Goal: Download file/media

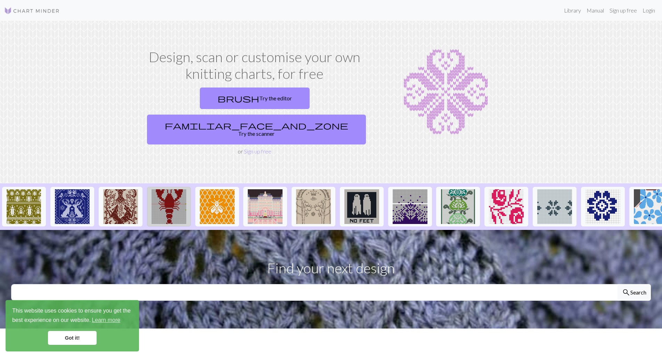
click at [170, 190] on img at bounding box center [168, 206] width 35 height 35
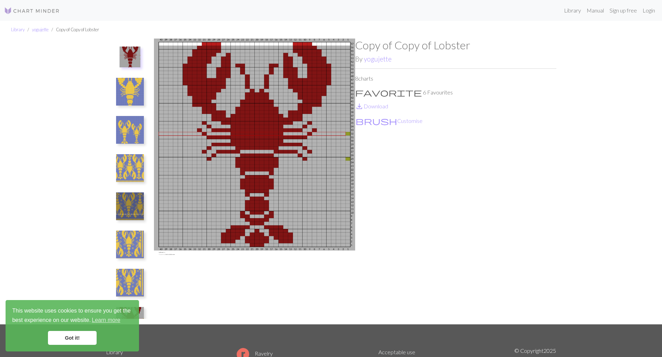
click at [124, 80] on img at bounding box center [130, 92] width 28 height 28
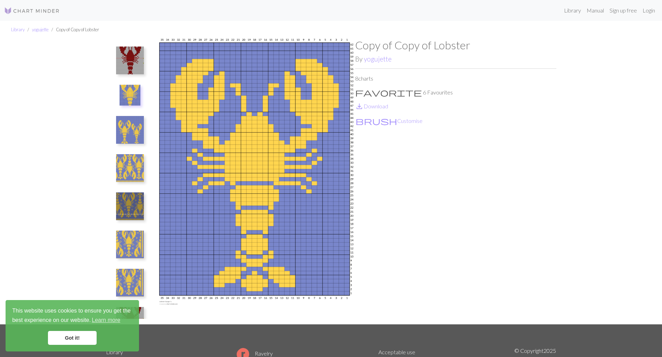
click at [130, 138] on img at bounding box center [130, 130] width 28 height 28
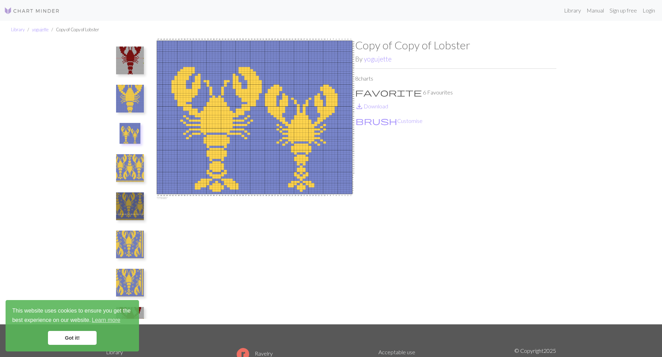
click at [132, 170] on img at bounding box center [130, 168] width 28 height 28
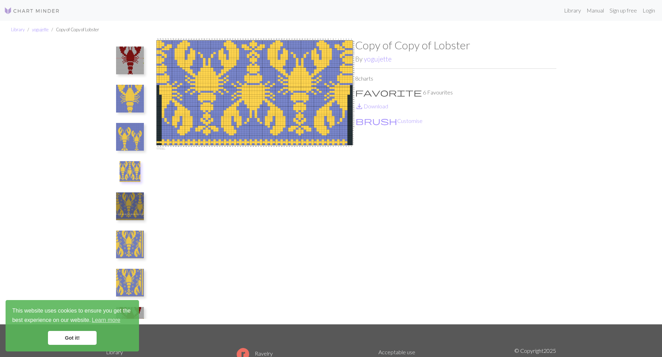
click at [131, 214] on img at bounding box center [130, 206] width 28 height 28
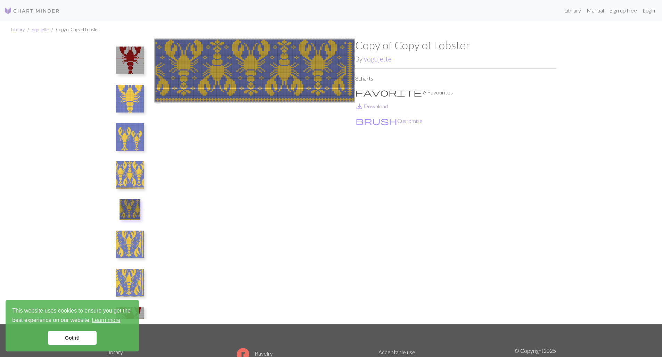
click at [135, 244] on img at bounding box center [130, 245] width 28 height 28
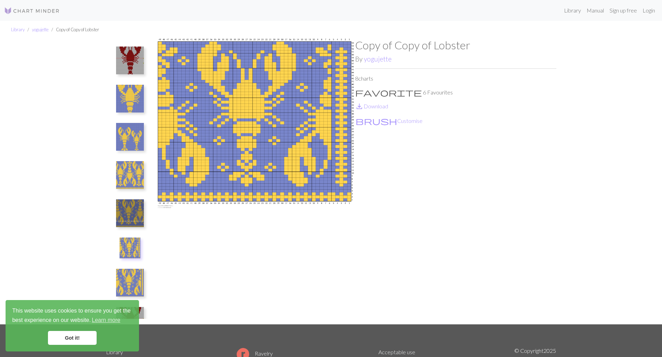
click at [131, 209] on img at bounding box center [130, 213] width 28 height 28
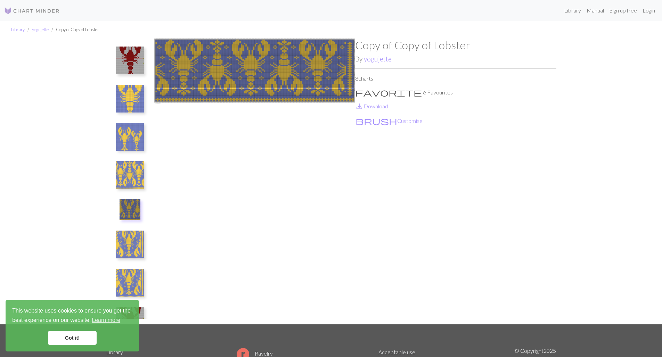
click at [132, 175] on img at bounding box center [130, 175] width 28 height 28
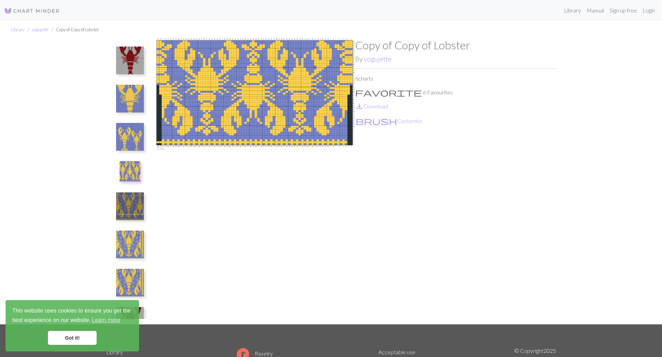
click at [129, 208] on img at bounding box center [130, 206] width 28 height 28
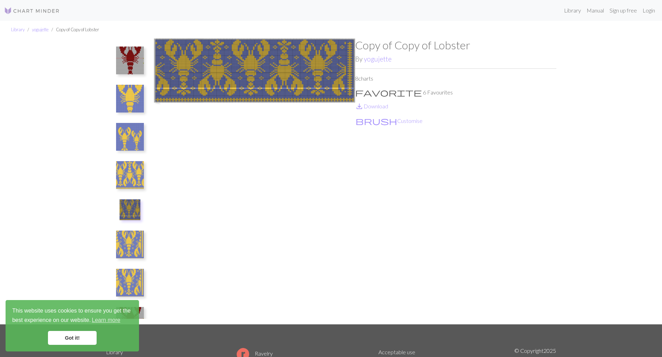
click at [138, 168] on img at bounding box center [130, 175] width 28 height 28
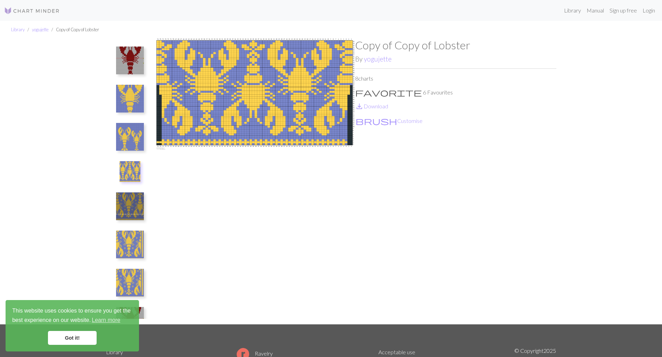
click at [133, 137] on img at bounding box center [130, 137] width 28 height 28
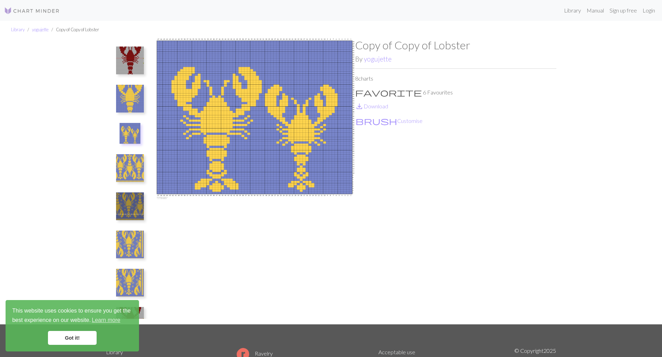
click at [129, 106] on img at bounding box center [130, 99] width 28 height 28
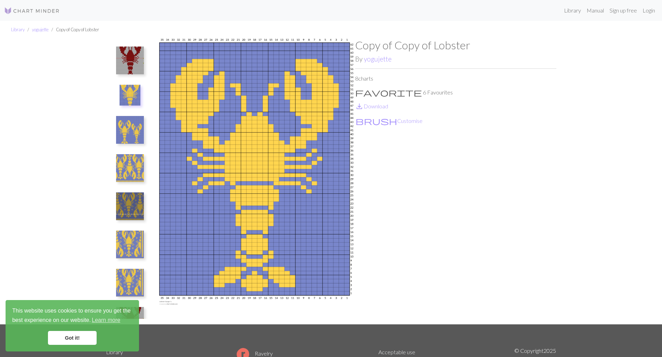
click at [135, 292] on img at bounding box center [130, 283] width 28 height 28
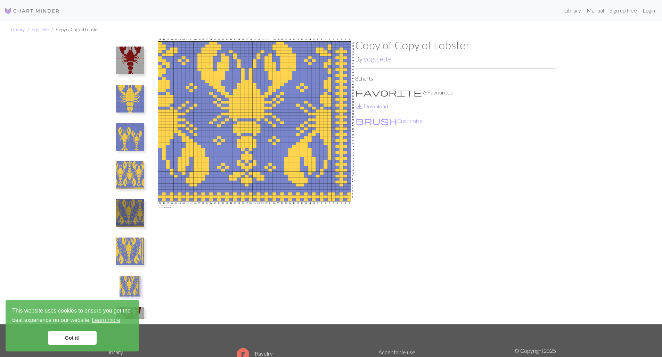
scroll to position [82, 0]
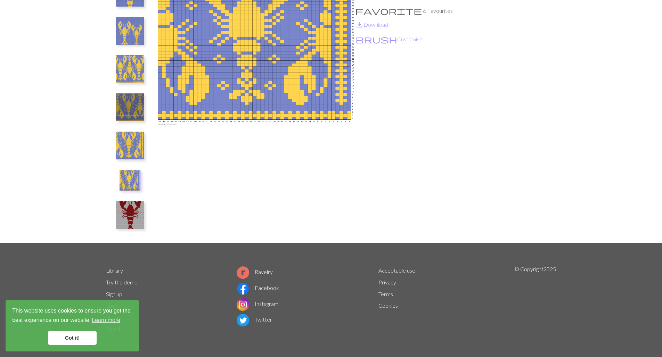
click at [135, 220] on img at bounding box center [130, 215] width 28 height 28
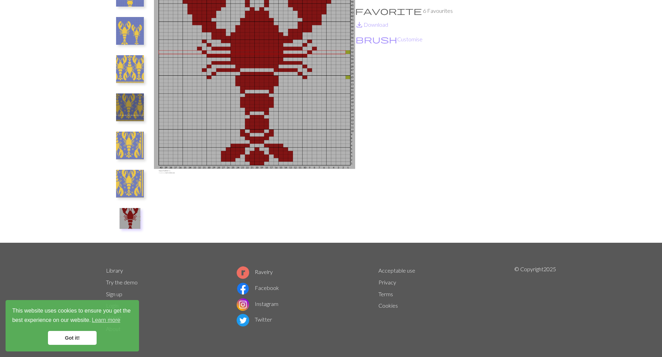
click at [129, 180] on img at bounding box center [130, 184] width 28 height 28
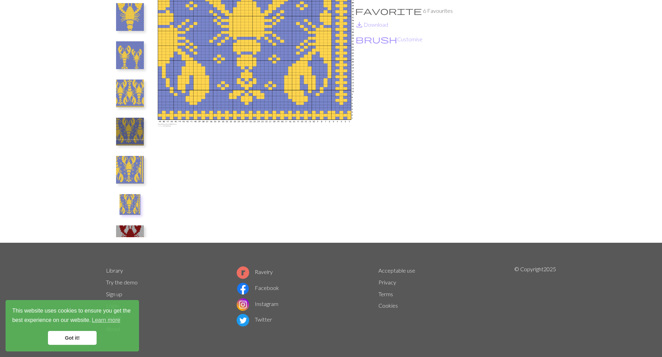
scroll to position [0, 0]
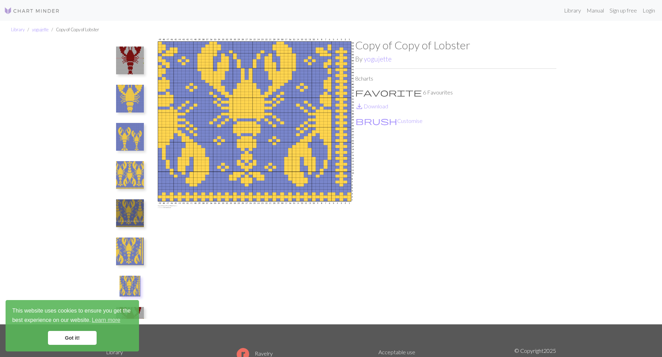
click at [138, 248] on img at bounding box center [130, 252] width 28 height 28
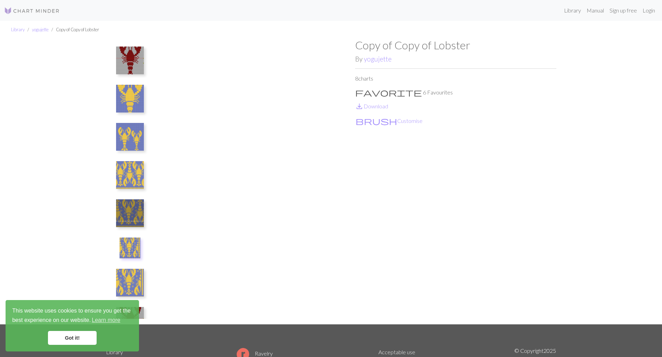
click at [135, 217] on img at bounding box center [130, 213] width 28 height 28
click at [142, 166] on img at bounding box center [130, 175] width 28 height 28
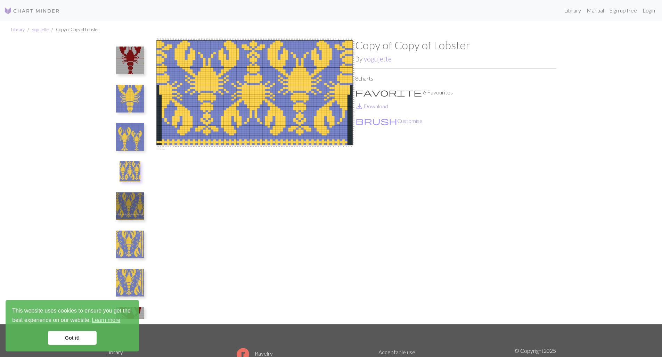
click at [128, 137] on img at bounding box center [130, 137] width 28 height 28
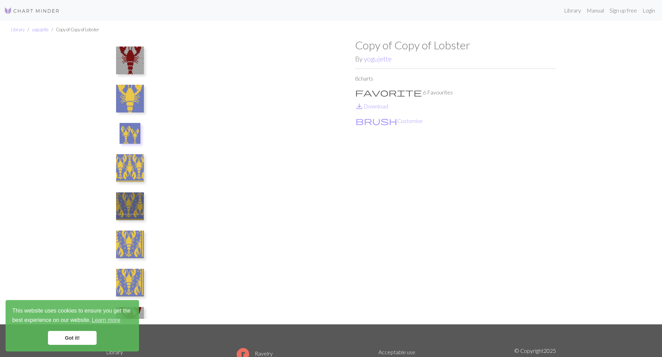
click at [136, 252] on img at bounding box center [130, 245] width 28 height 28
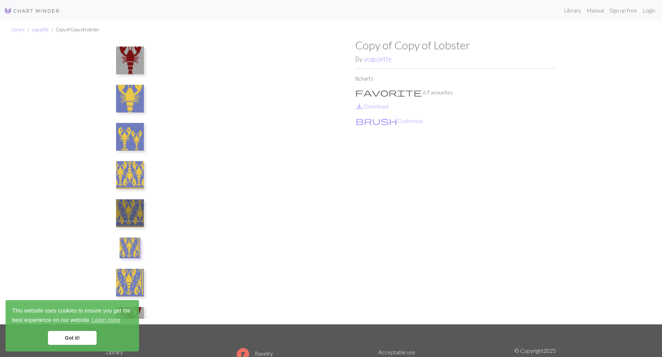
click at [133, 285] on img at bounding box center [130, 283] width 28 height 28
click at [380, 103] on link "save_alt Download" at bounding box center [371, 106] width 33 height 7
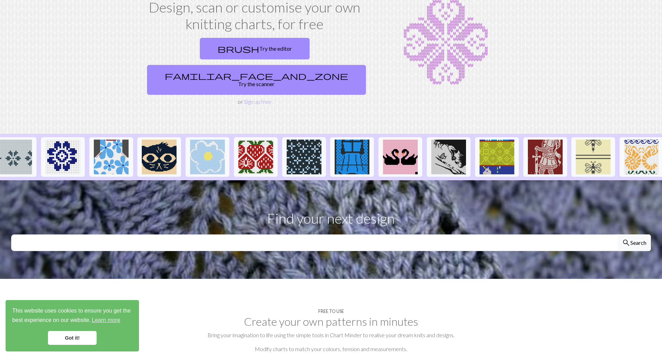
scroll to position [0, 543]
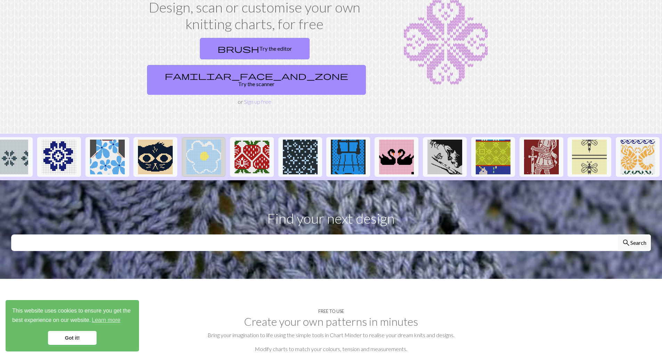
click at [205, 140] on img at bounding box center [203, 157] width 35 height 35
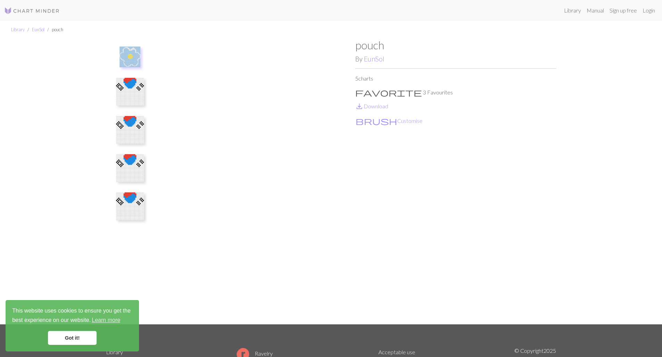
click at [121, 128] on img at bounding box center [130, 130] width 28 height 28
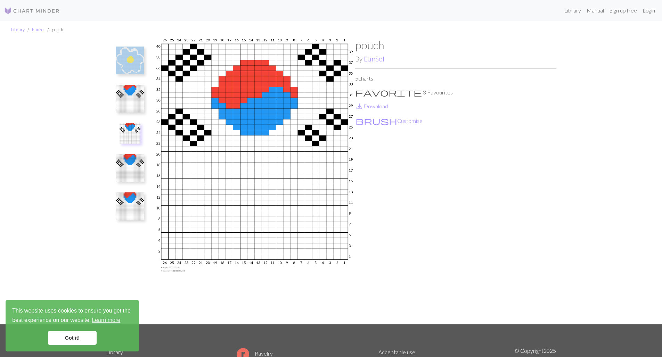
click at [126, 100] on img at bounding box center [130, 99] width 28 height 28
click at [129, 133] on img at bounding box center [130, 130] width 28 height 28
click at [126, 172] on img at bounding box center [130, 168] width 28 height 28
click at [134, 209] on img at bounding box center [130, 206] width 28 height 28
click at [130, 57] on img at bounding box center [130, 61] width 28 height 28
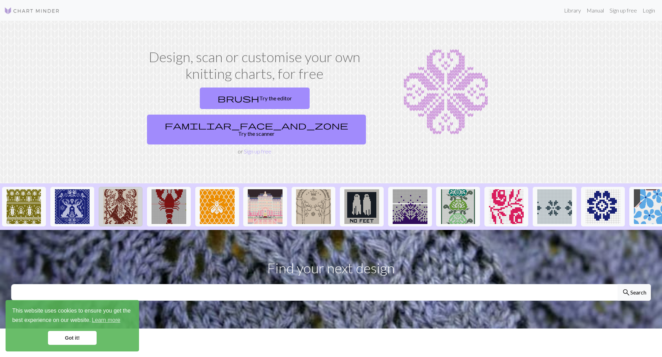
click at [128, 191] on img at bounding box center [120, 206] width 35 height 35
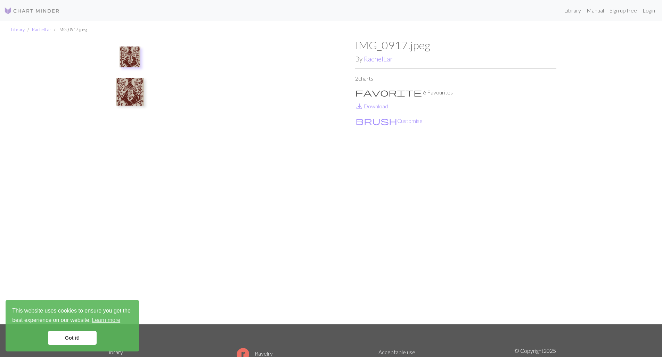
click at [130, 77] on button at bounding box center [129, 91] width 37 height 33
click at [132, 61] on img at bounding box center [130, 61] width 28 height 28
